Goal: Information Seeking & Learning: Compare options

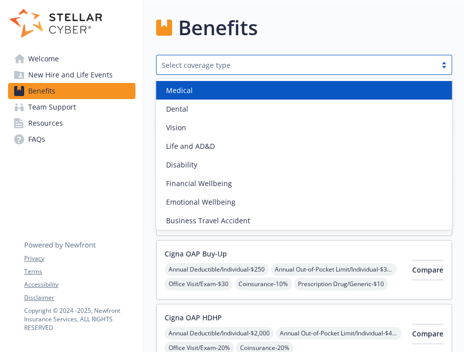
click at [444, 64] on div at bounding box center [443, 65] width 15 height 8
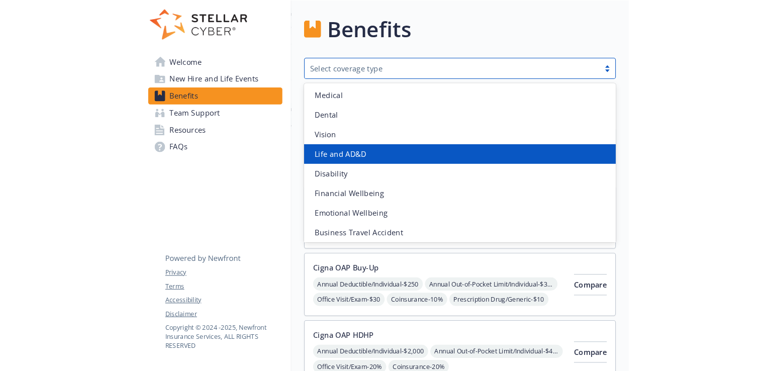
scroll to position [2, 0]
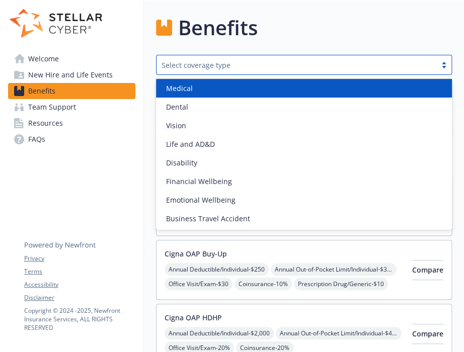
click at [296, 94] on div "Medical" at bounding box center [304, 88] width 296 height 19
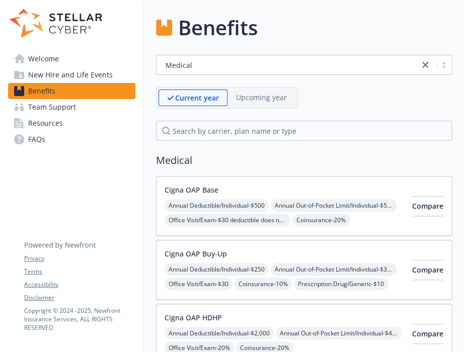
click at [207, 90] on div "Current year" at bounding box center [192, 98] width 69 height 17
click at [412, 198] on button "Compare" at bounding box center [427, 206] width 31 height 20
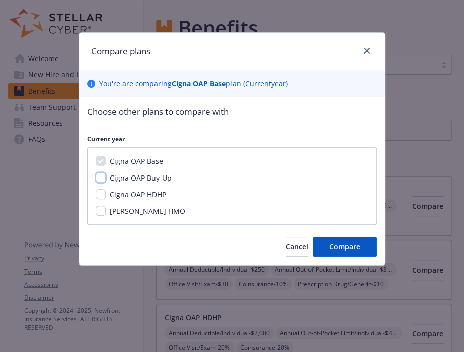
click at [103, 176] on input "Cigna OAP Buy-Up" at bounding box center [101, 177] width 10 height 10
checkbox input "true"
click at [98, 194] on input "Cigna OAP HDHP" at bounding box center [101, 194] width 10 height 10
checkbox input "true"
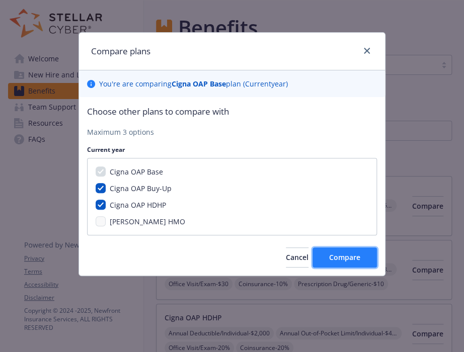
click at [341, 256] on span "Compare" at bounding box center [344, 257] width 31 height 10
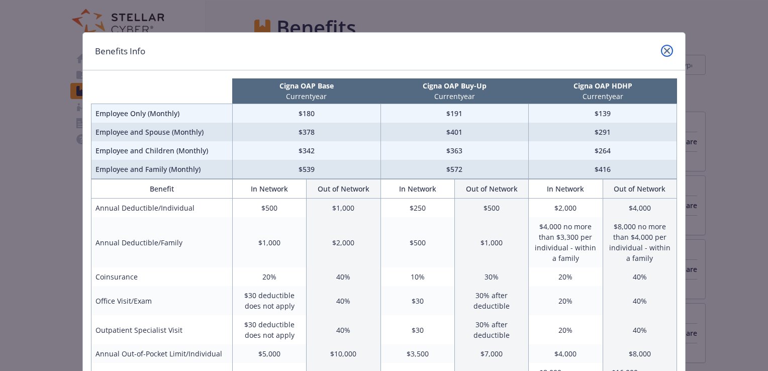
click at [463, 50] on icon "close" at bounding box center [667, 51] width 6 height 6
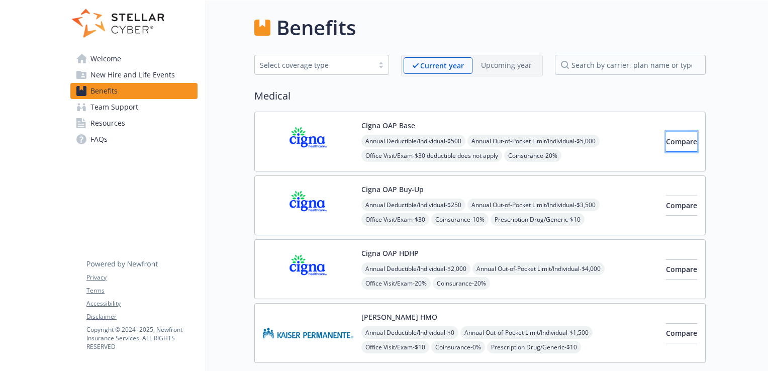
click at [463, 144] on span "Compare" at bounding box center [681, 142] width 31 height 10
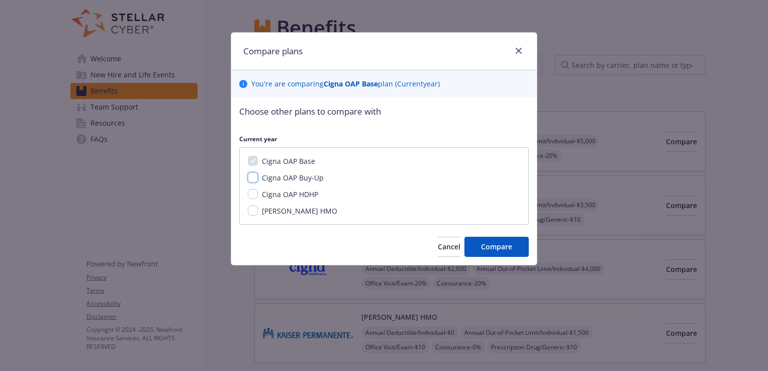
click at [254, 177] on input "Cigna OAP Buy-Up" at bounding box center [253, 177] width 10 height 10
checkbox input "true"
click at [254, 195] on input "Cigna OAP HDHP" at bounding box center [253, 194] width 10 height 10
checkbox input "true"
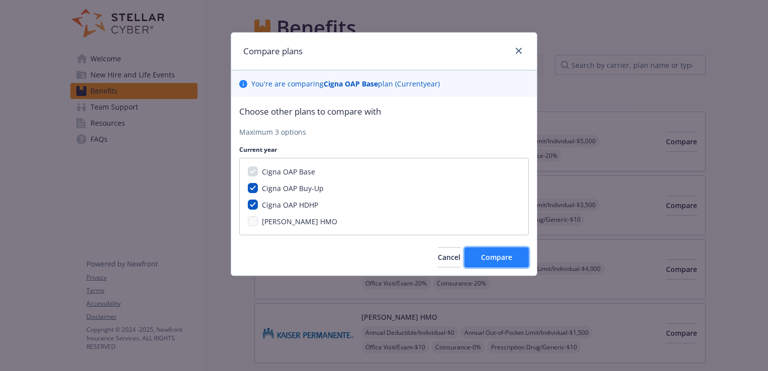
click at [463, 256] on span "Compare" at bounding box center [496, 257] width 31 height 10
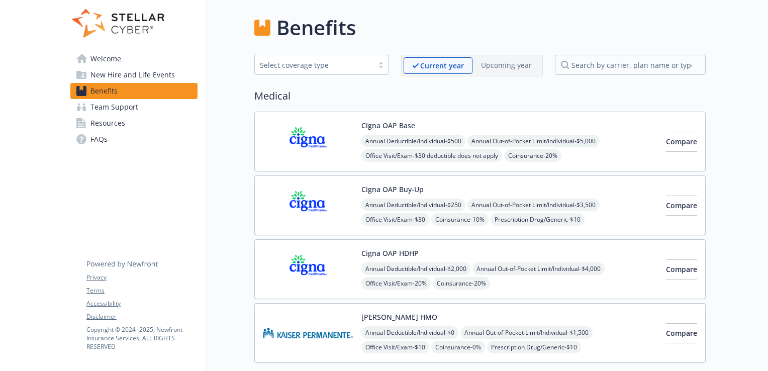
click at [308, 202] on img at bounding box center [308, 205] width 91 height 43
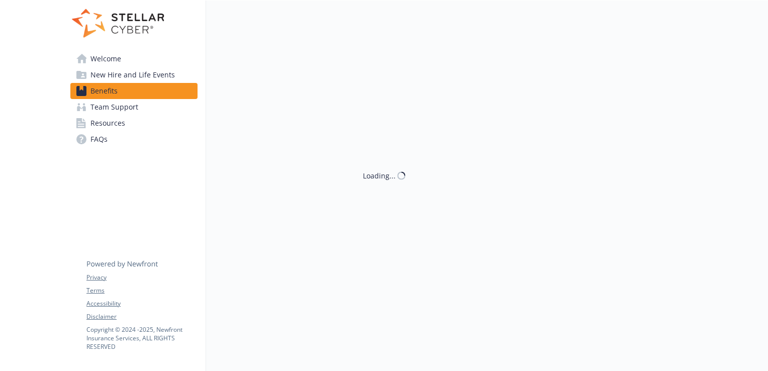
click at [308, 202] on div "Loading..." at bounding box center [456, 186] width 500 height 371
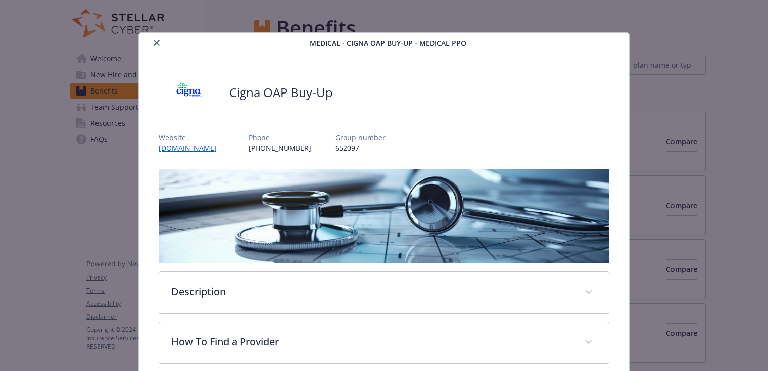
click at [155, 40] on icon "close" at bounding box center [157, 43] width 6 height 6
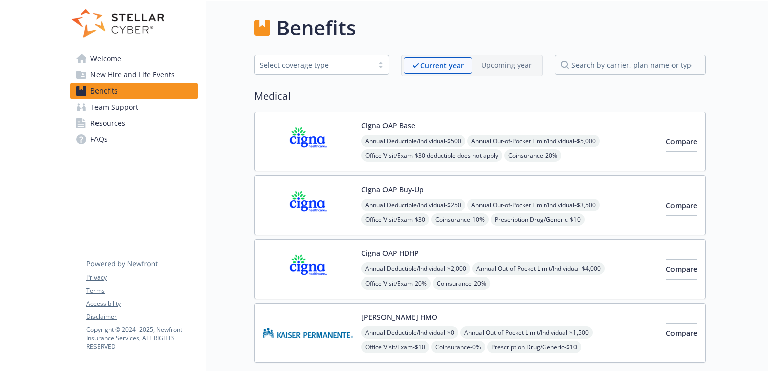
click at [421, 207] on span "Annual Deductible/Individual - $250" at bounding box center [414, 205] width 104 height 13
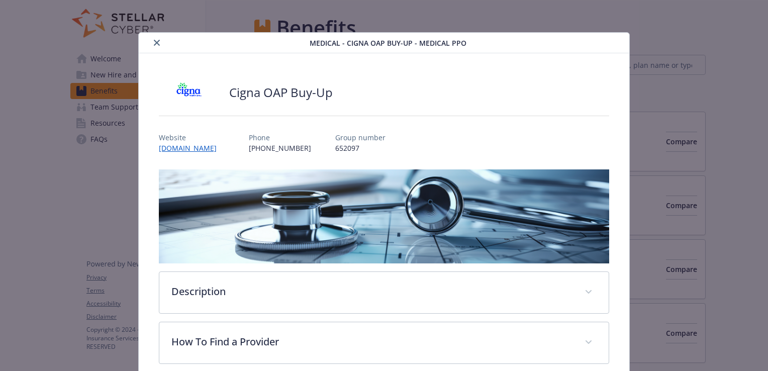
scroll to position [30, 0]
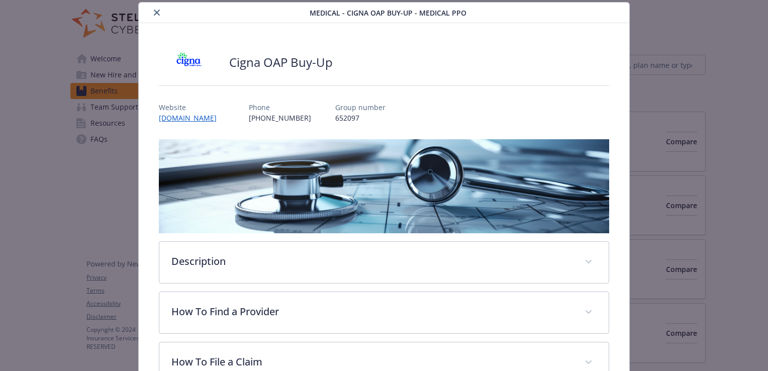
click at [157, 15] on icon "close" at bounding box center [157, 13] width 6 height 6
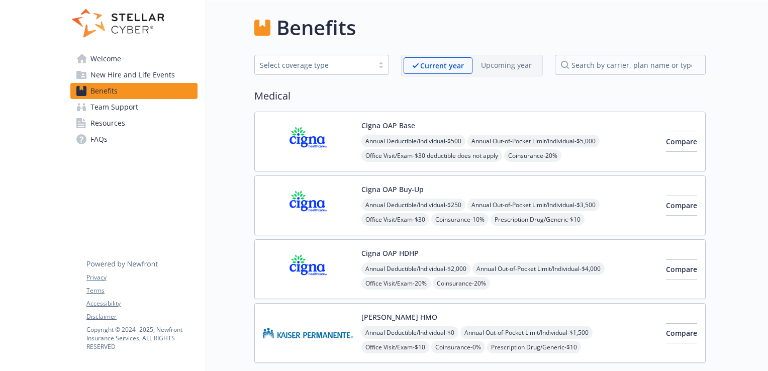
click at [386, 60] on div "Select coverage type" at bounding box center [321, 65] width 135 height 20
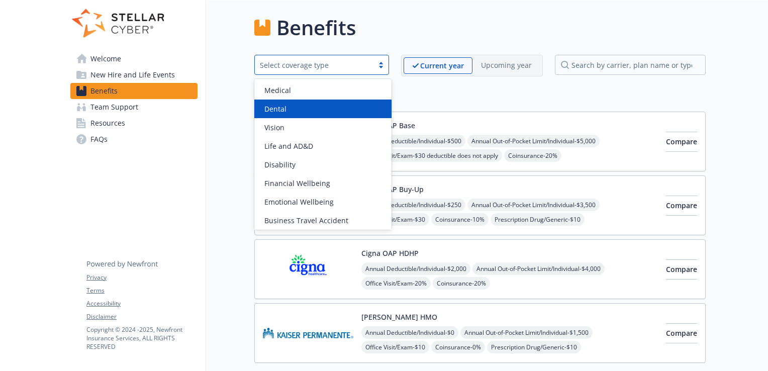
click at [291, 106] on div "Dental" at bounding box center [322, 109] width 125 height 11
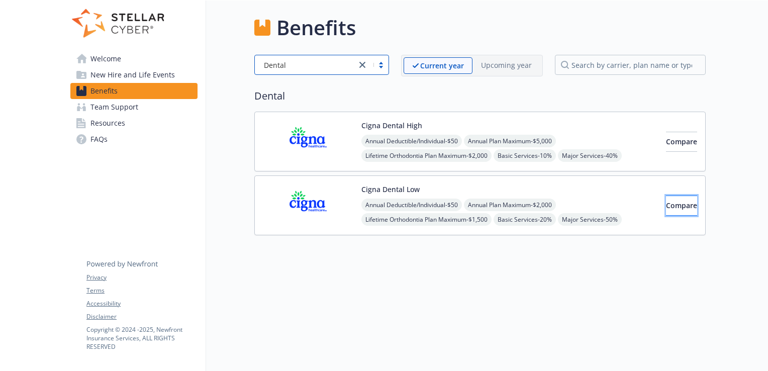
click at [463, 204] on span "Compare" at bounding box center [681, 206] width 31 height 10
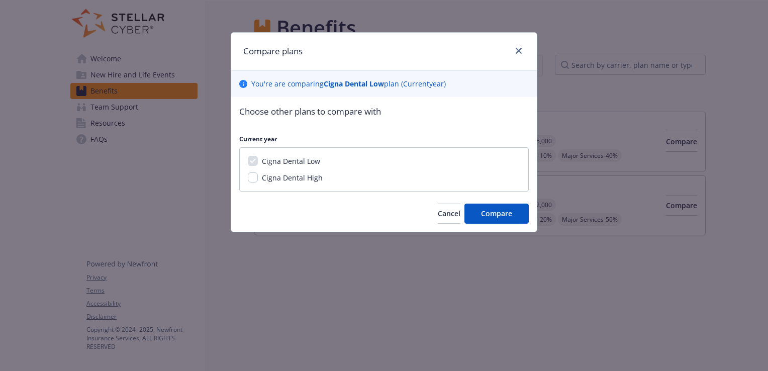
click at [263, 177] on span "Cigna Dental High" at bounding box center [292, 178] width 61 height 10
click at [258, 177] on input "Cigna Dental High" at bounding box center [253, 177] width 10 height 10
checkbox input "true"
click at [463, 215] on span "Compare" at bounding box center [496, 214] width 31 height 10
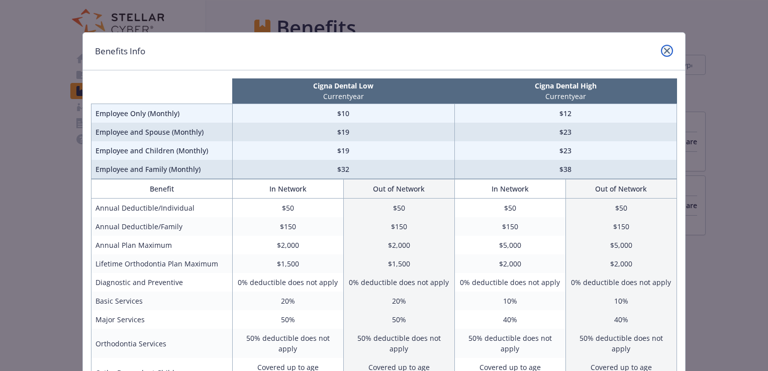
click at [463, 46] on link "close" at bounding box center [667, 51] width 12 height 12
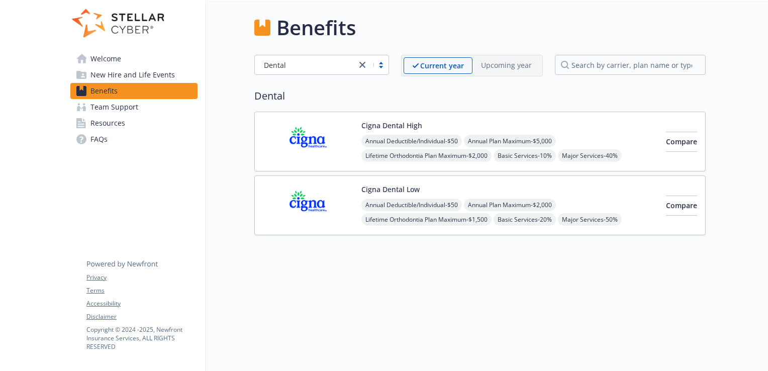
click at [382, 66] on div at bounding box center [373, 65] width 32 height 12
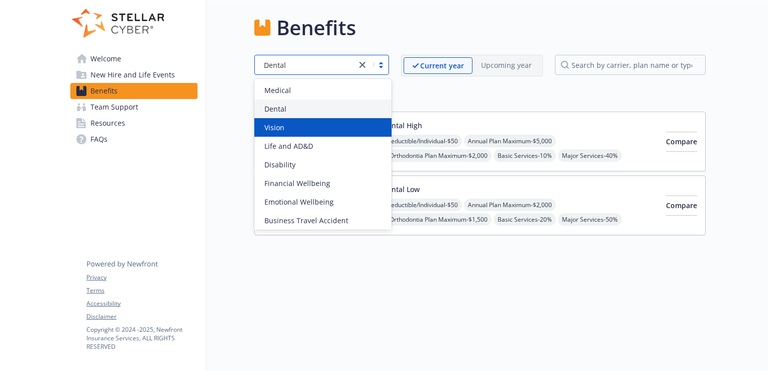
click at [295, 126] on div "Vision" at bounding box center [322, 127] width 125 height 11
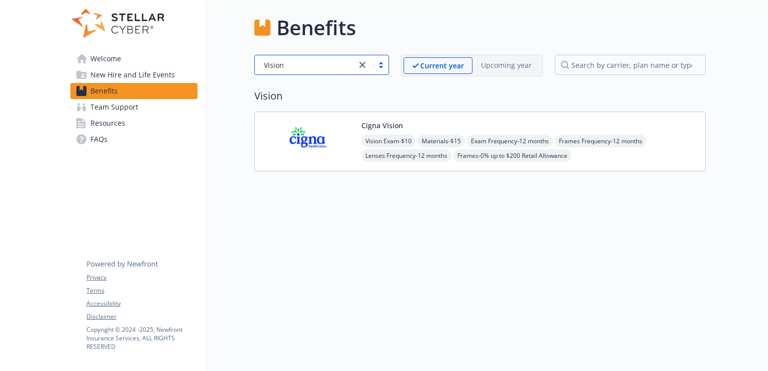
click at [388, 136] on span "Vision Exam - $10" at bounding box center [389, 141] width 54 height 13
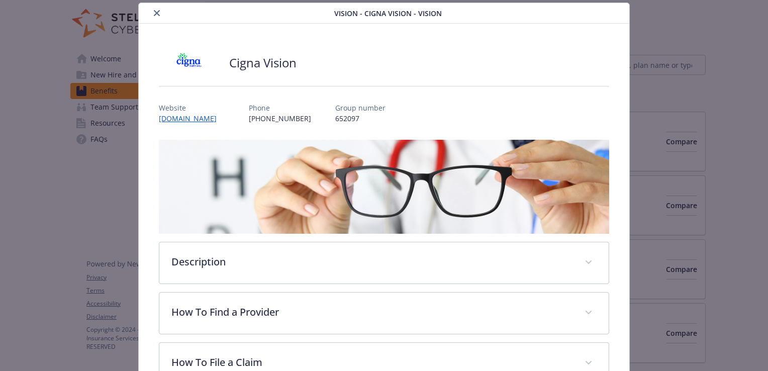
scroll to position [24, 0]
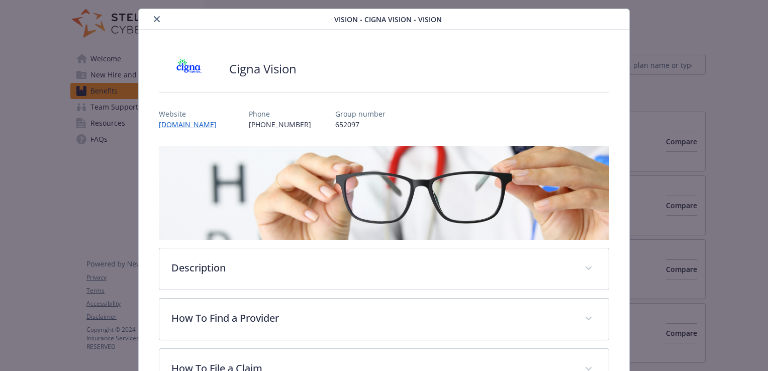
click at [154, 19] on icon "close" at bounding box center [157, 19] width 6 height 6
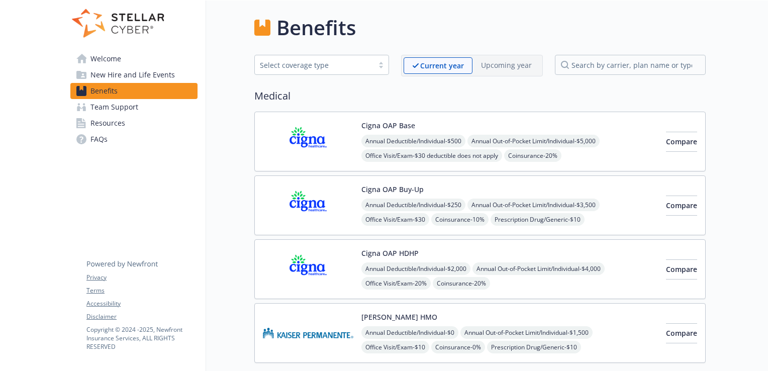
click at [125, 75] on span "New Hire and Life Events" at bounding box center [133, 75] width 84 height 16
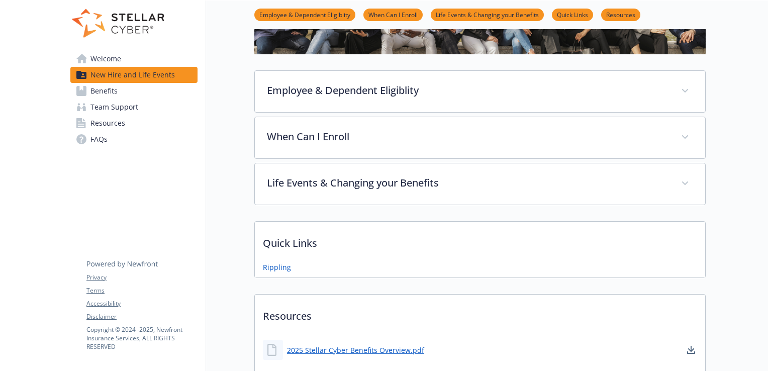
scroll to position [82, 0]
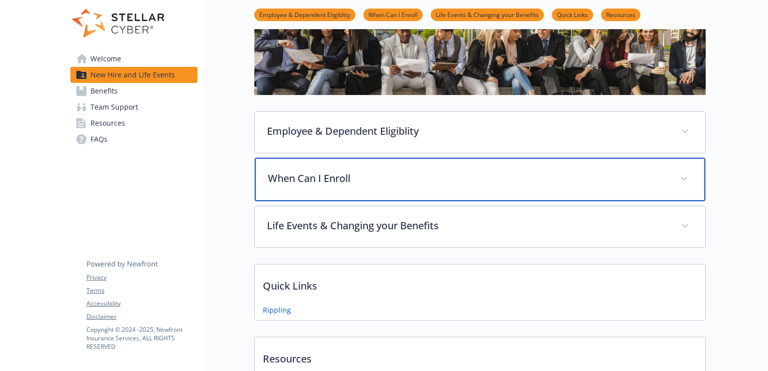
click at [331, 175] on p "When Can I Enroll" at bounding box center [468, 178] width 400 height 15
